Goal: Transaction & Acquisition: Register for event/course

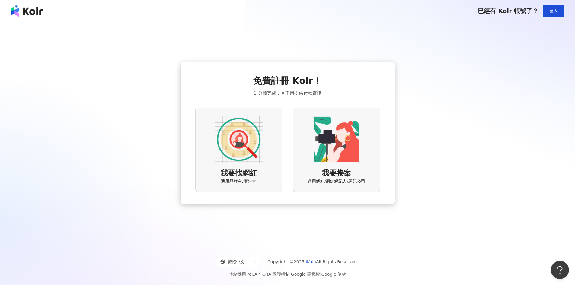
click at [235, 146] on img at bounding box center [239, 139] width 48 height 48
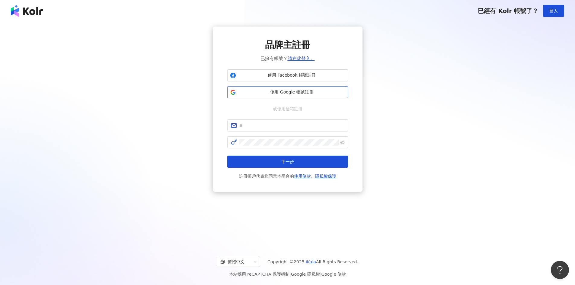
click at [288, 92] on span "使用 Google 帳號註冊" at bounding box center [292, 92] width 107 height 6
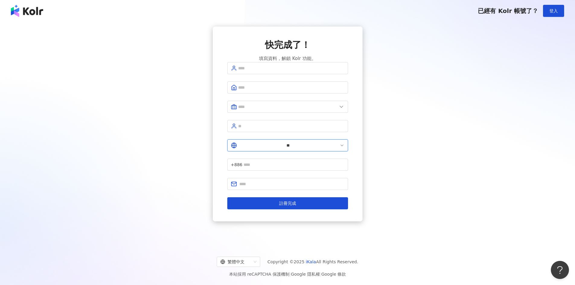
click at [239, 148] on input "**" at bounding box center [288, 145] width 100 height 7
click at [330, 191] on div "韓國" at bounding box center [334, 188] width 8 height 7
type input "**"
click at [287, 110] on input "text" at bounding box center [287, 107] width 99 height 7
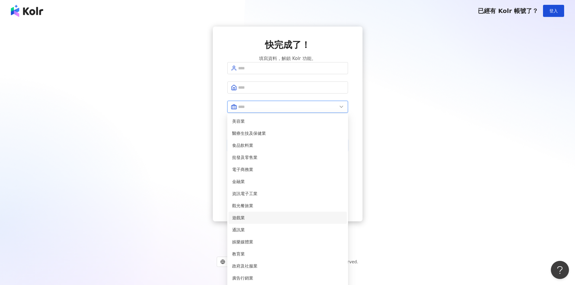
scroll to position [0, 0]
click at [258, 137] on span "醫療生技及保健業" at bounding box center [287, 133] width 111 height 7
type input "********"
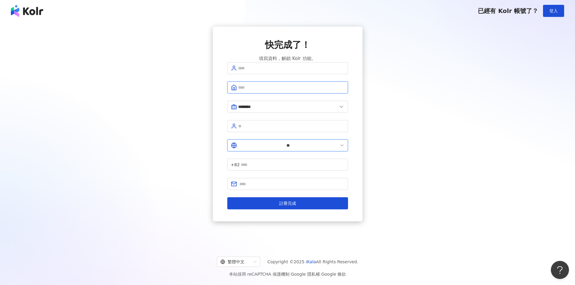
click at [279, 91] on input "text" at bounding box center [291, 87] width 106 height 7
click at [272, 72] on input "text" at bounding box center [291, 68] width 106 height 7
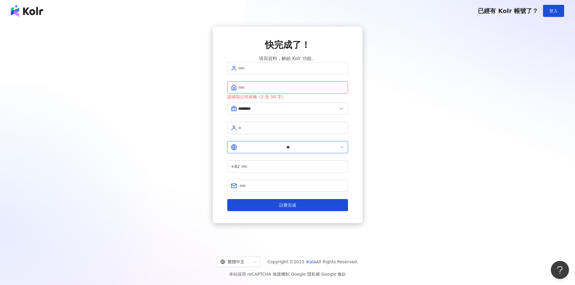
click at [336, 53] on div "快完成了！ 填寫資料，解鎖 Kolr 功能。" at bounding box center [287, 51] width 121 height 24
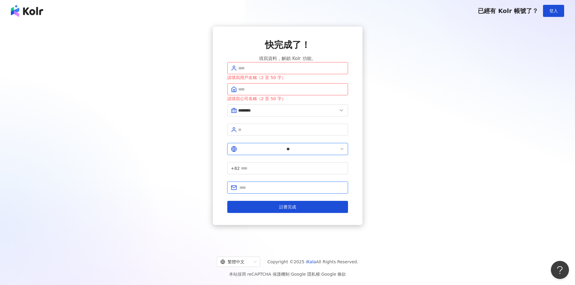
click at [254, 185] on input "text" at bounding box center [292, 188] width 105 height 7
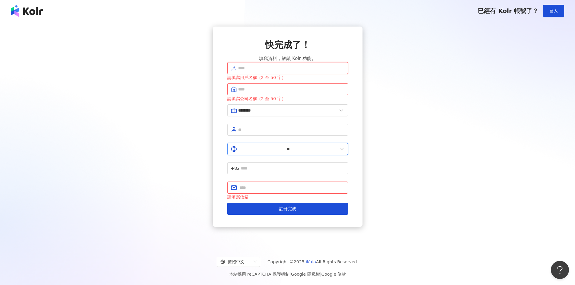
click at [252, 72] on input "text" at bounding box center [291, 68] width 106 height 7
click at [251, 93] on input "text" at bounding box center [291, 89] width 106 height 7
click at [250, 93] on input "text" at bounding box center [291, 89] width 106 height 7
click at [256, 72] on input "text" at bounding box center [291, 68] width 106 height 7
type input "*********"
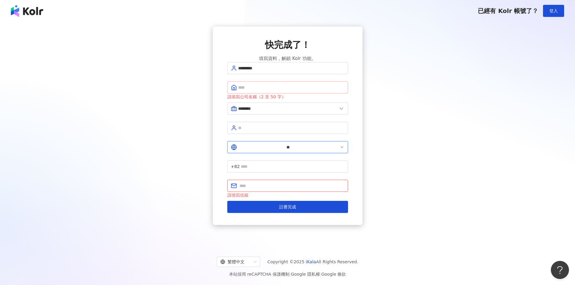
click at [251, 92] on span at bounding box center [287, 88] width 121 height 12
type input "******"
click at [257, 131] on input "text" at bounding box center [291, 128] width 106 height 7
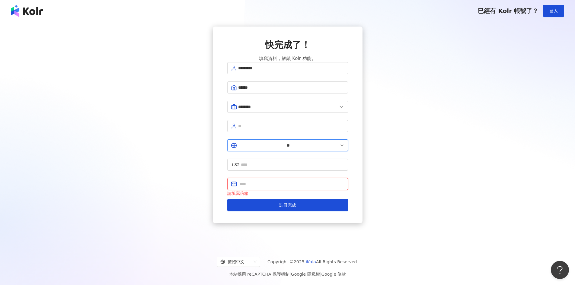
click at [258, 181] on input "text" at bounding box center [292, 184] width 105 height 7
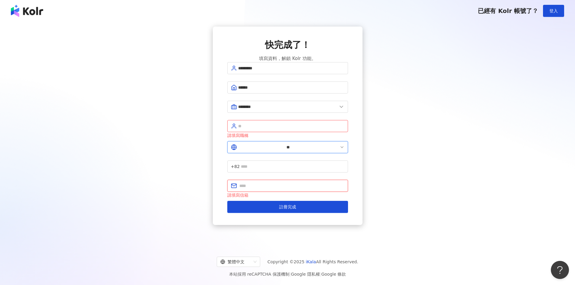
type input "**********"
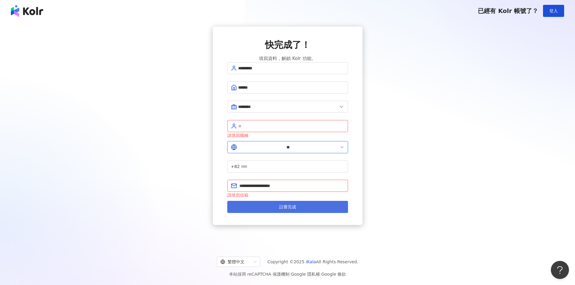
click at [286, 205] on span "註冊完成" at bounding box center [287, 207] width 17 height 5
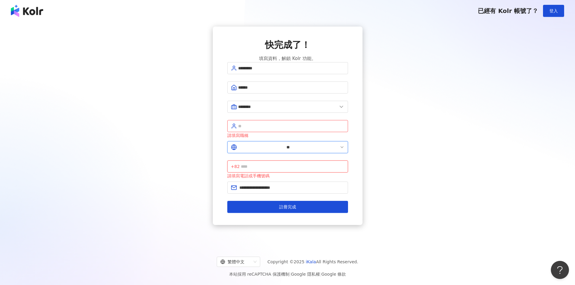
click at [271, 163] on input "text" at bounding box center [292, 166] width 103 height 7
type input "**********"
click at [291, 205] on span "註冊完成" at bounding box center [287, 207] width 17 height 5
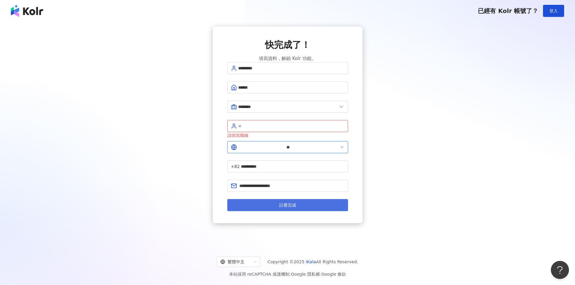
scroll to position [28, 0]
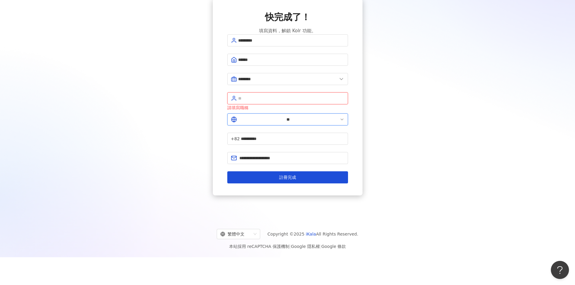
click at [252, 101] on input "text" at bounding box center [291, 98] width 106 height 7
type input "**"
click at [287, 175] on span "註冊完成" at bounding box center [287, 177] width 17 height 5
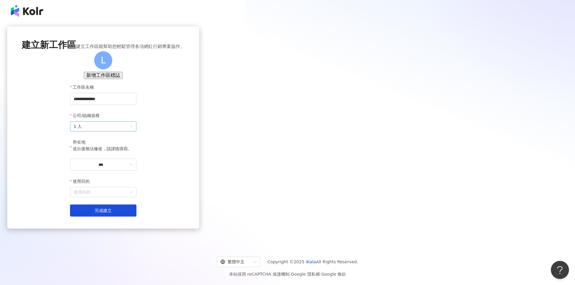
click at [133, 131] on span "1 人" at bounding box center [103, 127] width 59 height 10
click at [241, 188] on div "51-200 人" at bounding box center [288, 190] width 126 height 7
click at [128, 168] on input "***" at bounding box center [101, 165] width 54 height 7
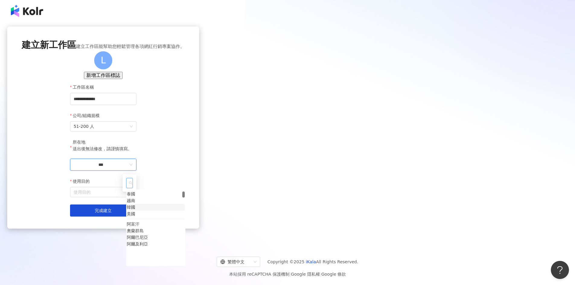
click at [135, 211] on div "韓國" at bounding box center [131, 207] width 8 height 7
click at [133, 197] on input "使用目的" at bounding box center [103, 193] width 59 height 10
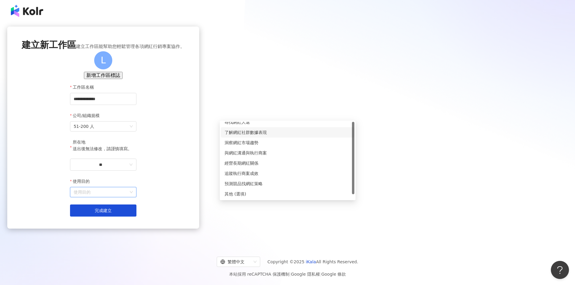
scroll to position [0, 0]
click at [247, 126] on div "尋找網紅人選" at bounding box center [288, 127] width 126 height 7
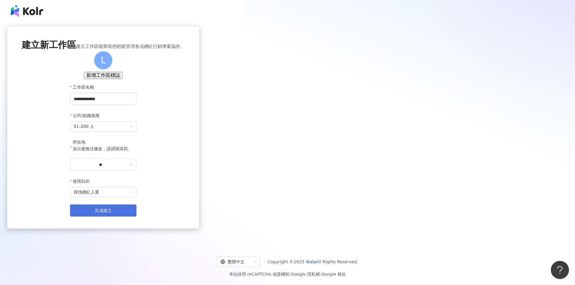
click at [137, 217] on button "完成建立" at bounding box center [103, 211] width 66 height 12
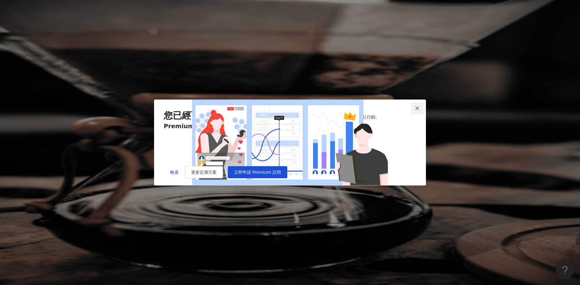
click at [416, 106] on icon "close" at bounding box center [417, 108] width 4 height 4
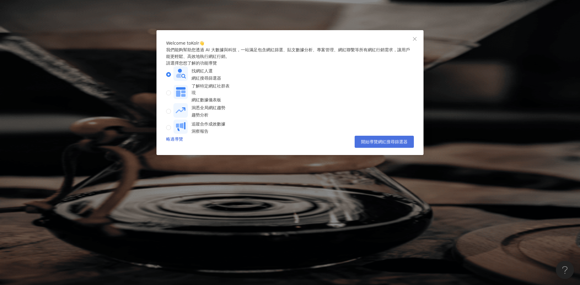
click at [377, 144] on span "開始導覽網紅搜尋篩選器" at bounding box center [384, 142] width 47 height 5
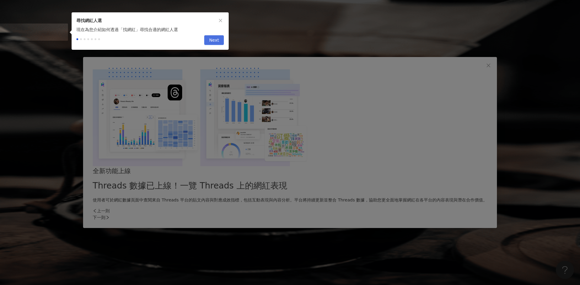
click at [217, 42] on span "Next" at bounding box center [214, 41] width 10 height 10
type input "**********"
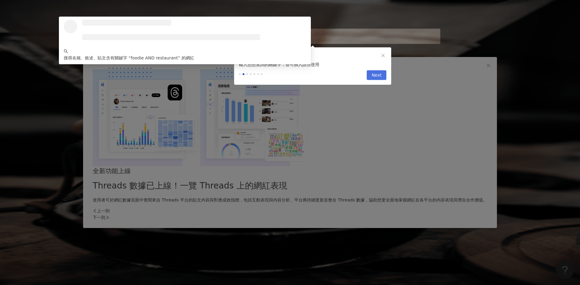
click at [373, 78] on span "Next" at bounding box center [376, 76] width 10 height 10
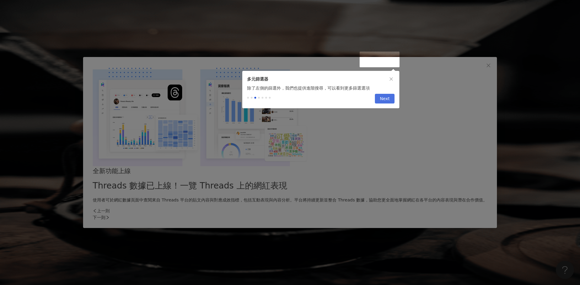
click at [385, 104] on span "Next" at bounding box center [385, 99] width 10 height 10
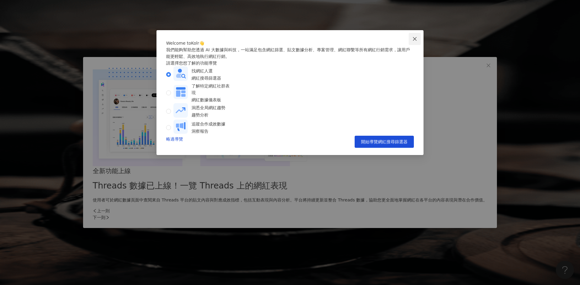
click at [415, 41] on button "Close" at bounding box center [415, 39] width 12 height 12
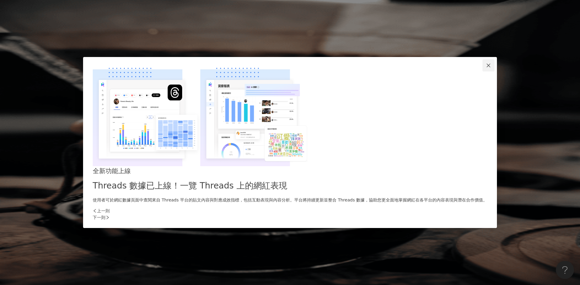
click at [486, 68] on icon "close" at bounding box center [488, 65] width 5 height 5
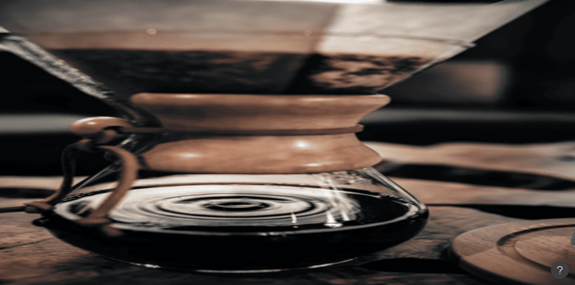
click at [96, 34] on div "不分平台" at bounding box center [85, 30] width 21 height 10
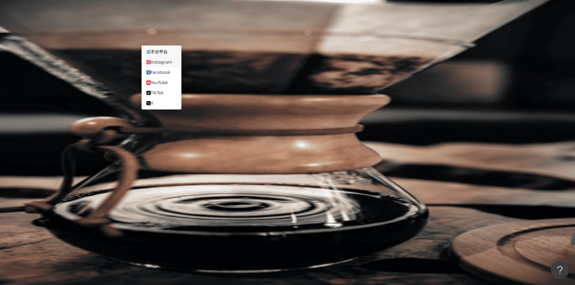
click at [172, 65] on div "Instagram" at bounding box center [161, 62] width 30 height 7
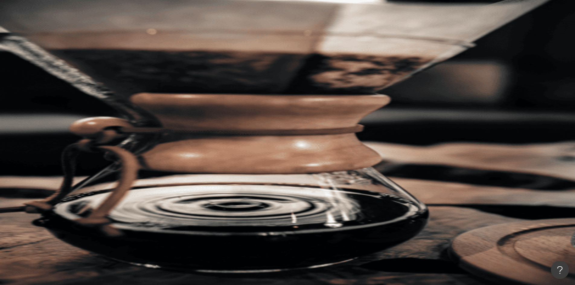
click at [164, 36] on input "**********" at bounding box center [139, 29] width 49 height 11
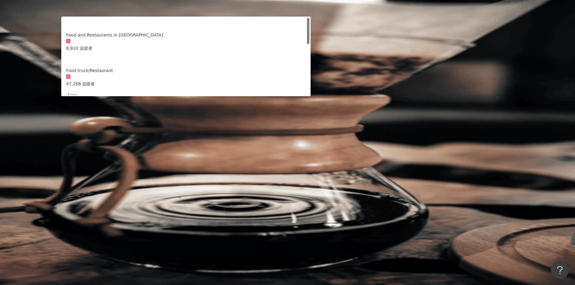
click at [164, 36] on input "**********" at bounding box center [139, 29] width 49 height 11
drag, startPoint x: 247, startPoint y: 37, endPoint x: 191, endPoint y: 39, distance: 55.9
click at [164, 36] on input "**********" at bounding box center [139, 29] width 49 height 11
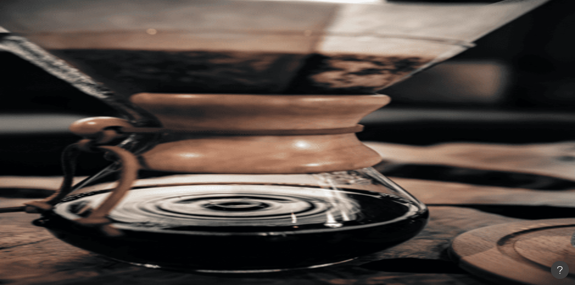
click at [164, 36] on input "search" at bounding box center [139, 29] width 49 height 11
paste input "****"
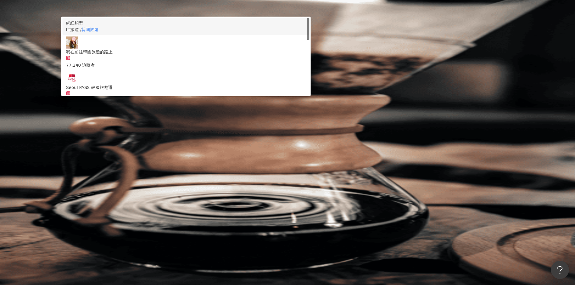
type input "****"
click at [99, 45] on button "搜尋" at bounding box center [85, 51] width 28 height 12
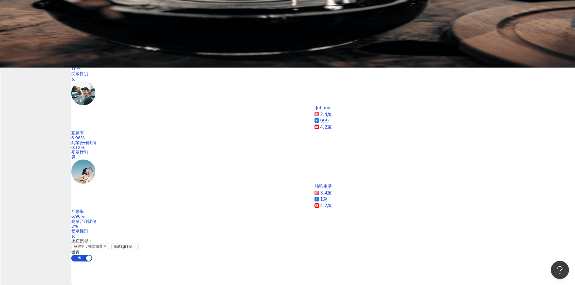
scroll to position [95, 0]
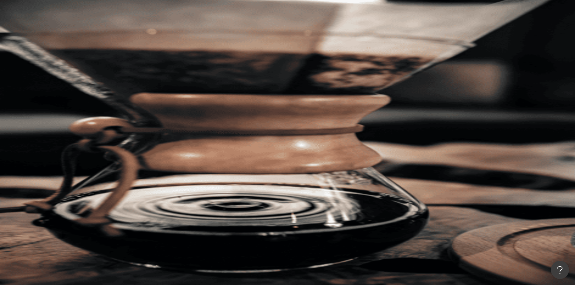
click at [497, 72] on div "L" at bounding box center [323, 84] width 504 height 24
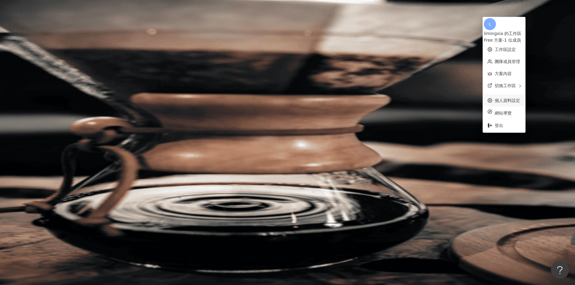
click at [510, 99] on link "個人資料設定" at bounding box center [507, 100] width 25 height 5
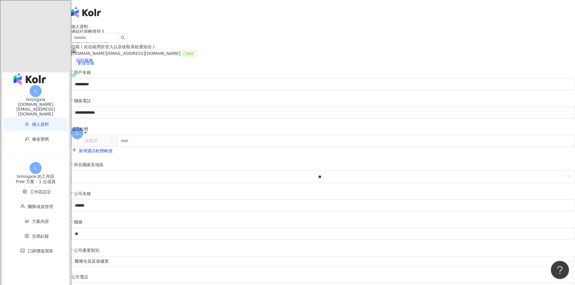
click at [108, 43] on link "解除綁定" at bounding box center [99, 41] width 17 height 5
click at [36, 102] on div "mingxia.li@neocus.io" at bounding box center [35, 109] width 66 height 14
click at [35, 179] on div "Free 方案 - 1 位成員" at bounding box center [35, 181] width 66 height 5
click at [33, 190] on span "工作區設定" at bounding box center [40, 192] width 21 height 5
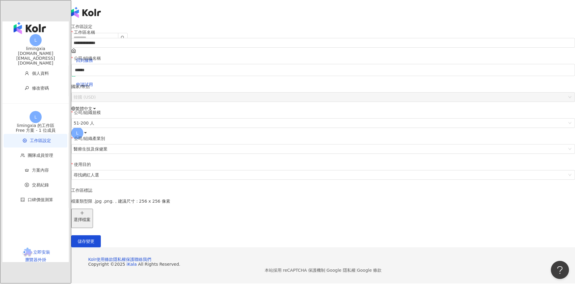
click at [30, 34] on span "L" at bounding box center [36, 40] width 12 height 12
click at [52, 29] on icon "button" at bounding box center [52, 29] width 0 height 0
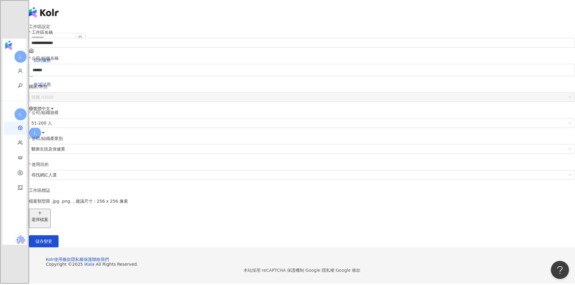
click at [474, 121] on div "L" at bounding box center [302, 133] width 546 height 24
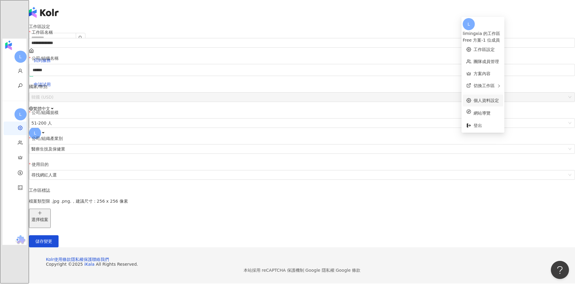
drag, startPoint x: 489, startPoint y: 32, endPoint x: 507, endPoint y: 93, distance: 63.4
click at [505, 90] on ul "L limingxia 的工作區 Free 方案 - 1 位成員 工作區設定 團隊成員管理 方案內容 切換工作區 個人資料設定 網站導覽 登出" at bounding box center [483, 75] width 43 height 116
click at [486, 122] on span "登出" at bounding box center [487, 125] width 26 height 7
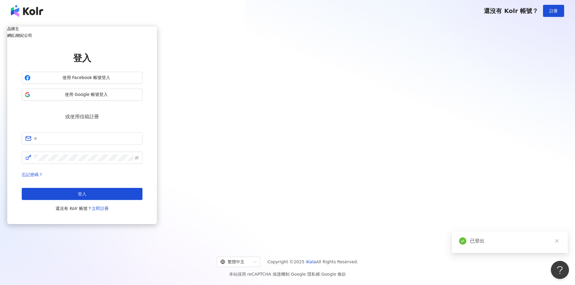
click at [157, 38] on h5 "網紅/經紀公司" at bounding box center [82, 35] width 150 height 5
click at [157, 31] on div "品牌主" at bounding box center [82, 29] width 150 height 5
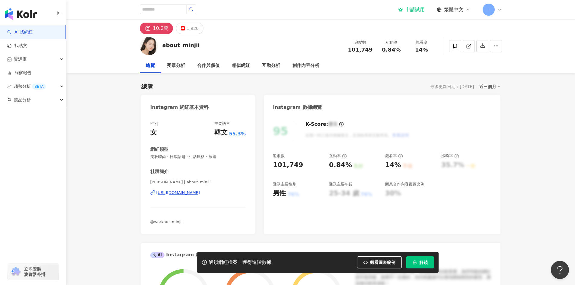
click at [159, 27] on div "10.2萬" at bounding box center [161, 28] width 16 height 8
click at [177, 65] on div "受眾分析" at bounding box center [176, 65] width 18 height 7
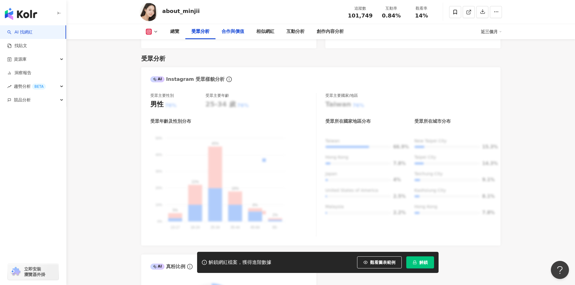
click at [229, 32] on div "合作與價值" at bounding box center [233, 31] width 23 height 7
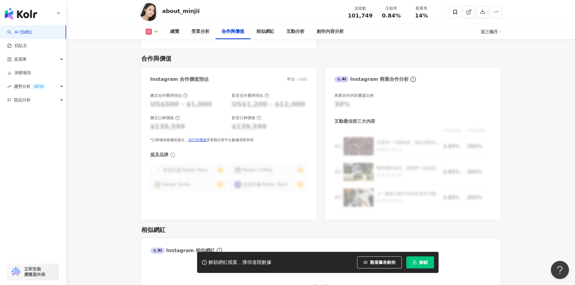
click at [152, 33] on icon at bounding box center [149, 32] width 6 height 6
click at [265, 34] on div "相似網紅" at bounding box center [265, 31] width 18 height 7
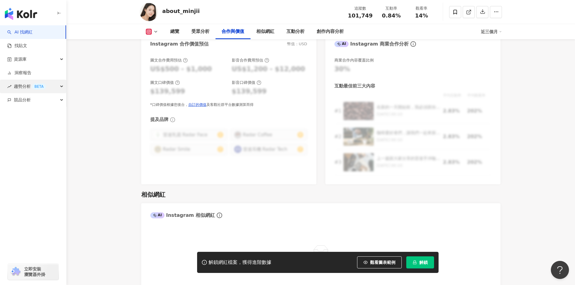
scroll to position [792, 0]
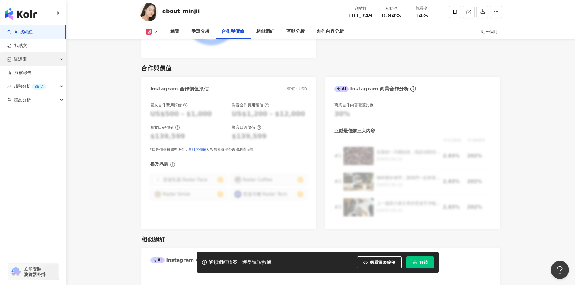
click at [27, 57] on div "資源庫" at bounding box center [33, 60] width 66 height 14
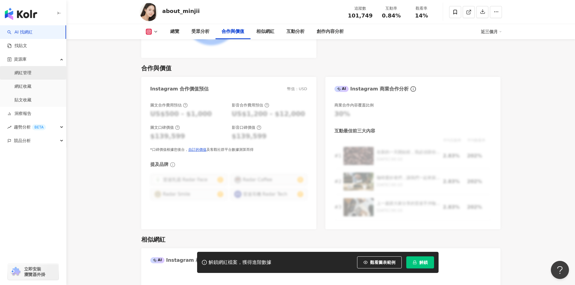
click at [31, 73] on link "網紅管理" at bounding box center [22, 73] width 17 height 6
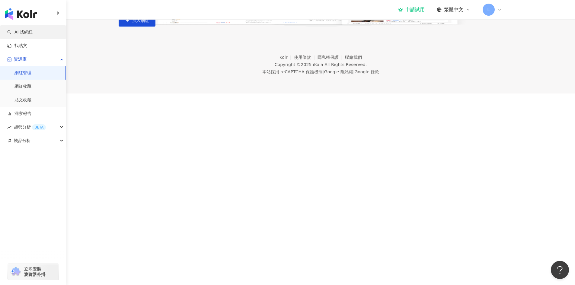
click at [24, 35] on link "AI 找網紅" at bounding box center [19, 32] width 25 height 6
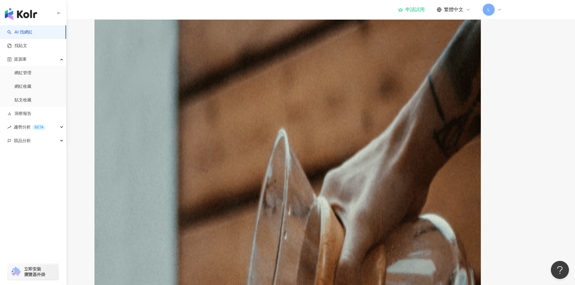
scroll to position [151, 0]
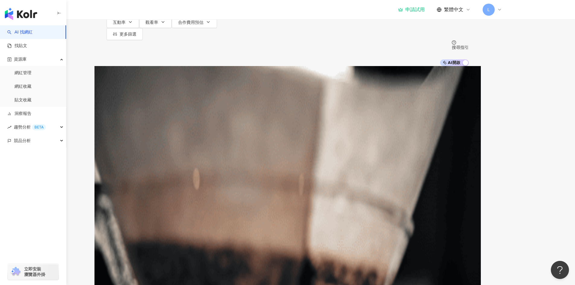
scroll to position [0, 0]
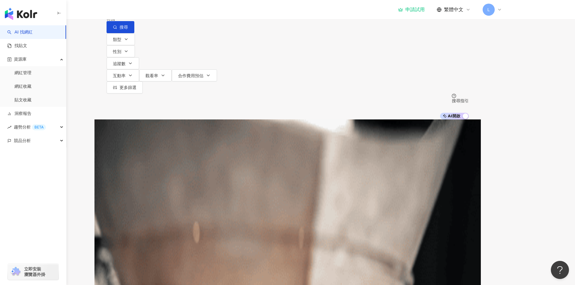
click at [454, 21] on div "韓國" at bounding box center [288, 18] width 362 height 5
click at [416, 35] on span "韓國" at bounding box center [421, 30] width 14 height 10
click at [415, 50] on div "台灣" at bounding box center [418, 47] width 8 height 7
click at [131, 10] on div "不分平台" at bounding box center [120, 6] width 21 height 10
click at [166, 63] on div "Instagram" at bounding box center [161, 62] width 30 height 7
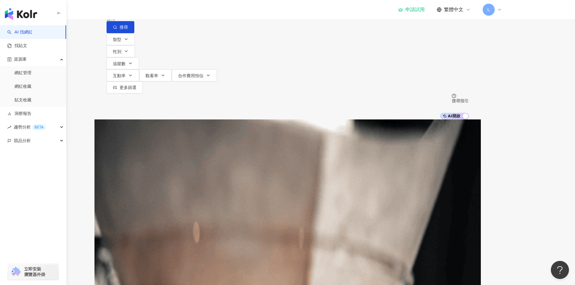
click at [199, 11] on input "search" at bounding box center [174, 5] width 49 height 11
paste input "****"
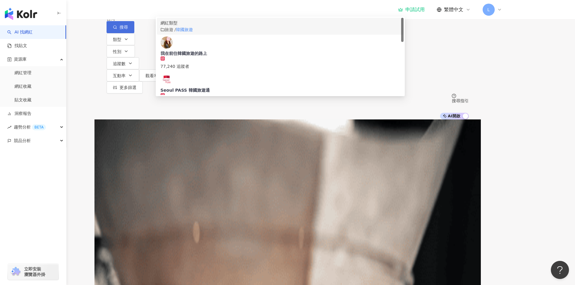
type input "****"
click at [128, 30] on span "搜尋" at bounding box center [124, 27] width 8 height 5
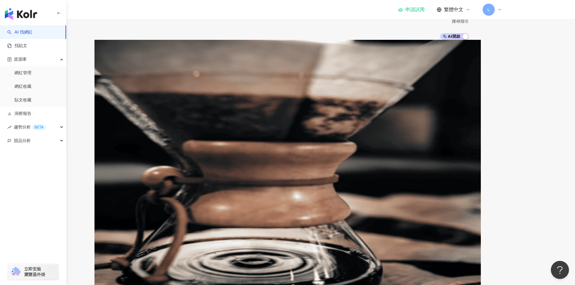
scroll to position [91, 0]
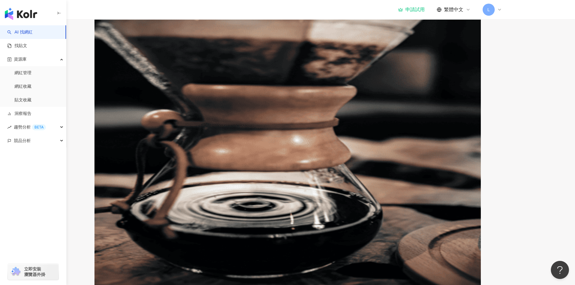
scroll to position [121, 0]
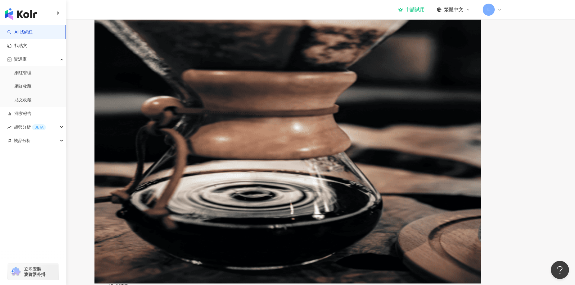
scroll to position [151, 0]
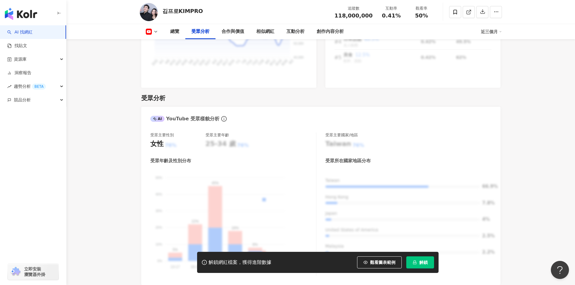
scroll to position [574, 0]
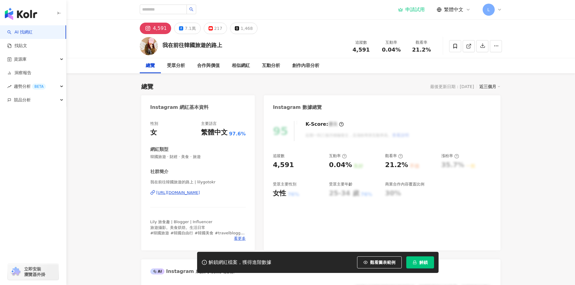
click at [185, 195] on div "https://www.instagram.com/lilygotokr/" at bounding box center [178, 192] width 44 height 5
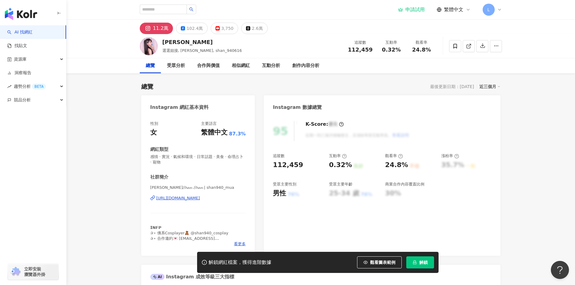
click at [184, 198] on div "[URL][DOMAIN_NAME]" at bounding box center [178, 198] width 44 height 5
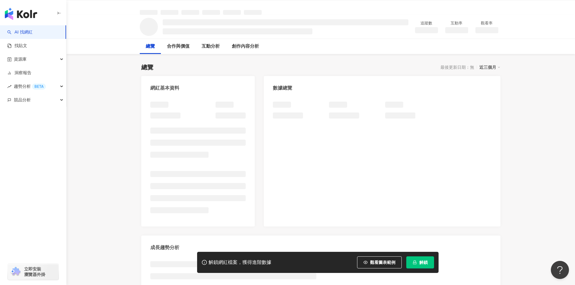
scroll to position [30, 0]
